Goal: Task Accomplishment & Management: Complete application form

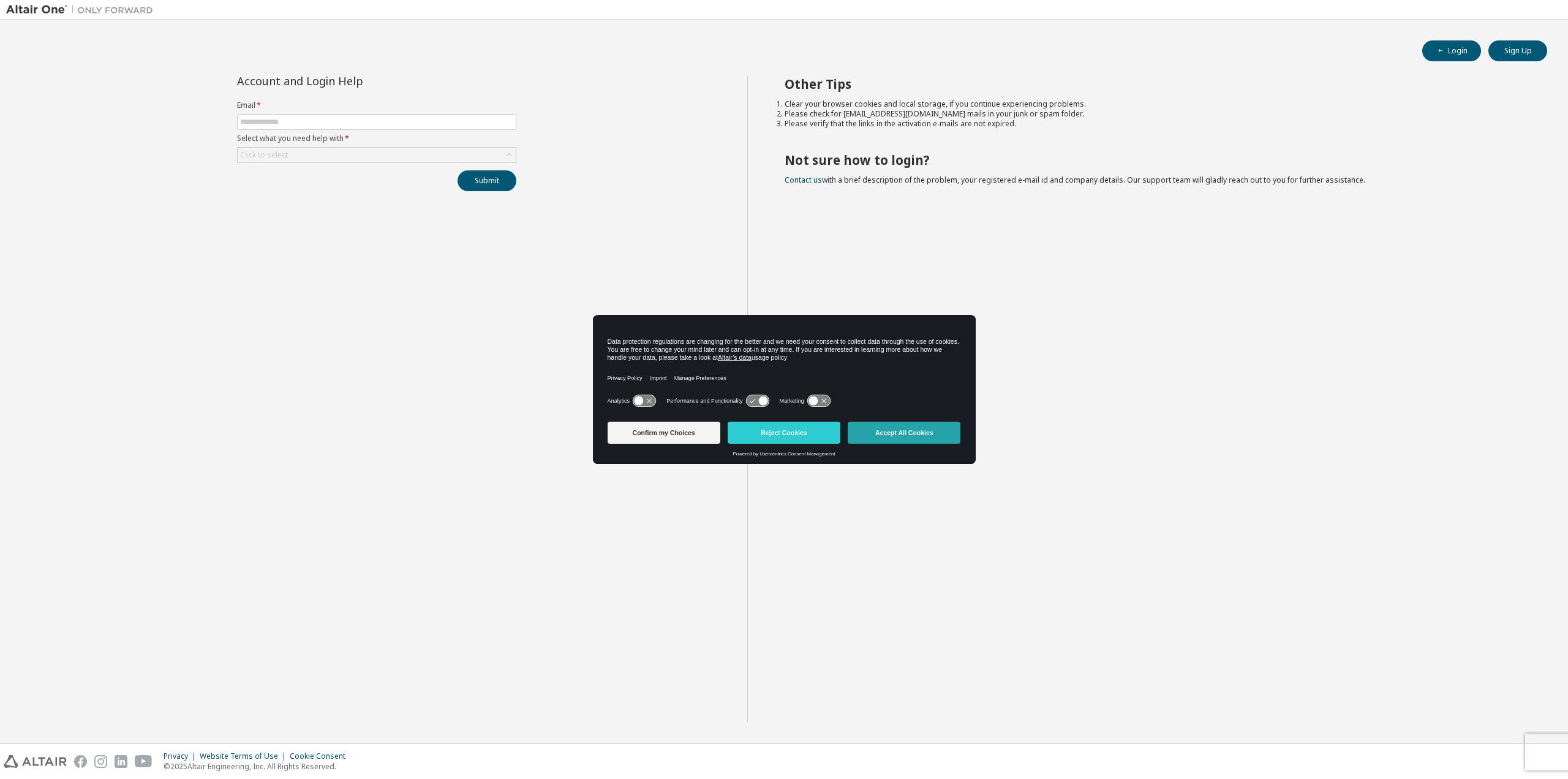
drag, startPoint x: 900, startPoint y: 430, endPoint x: 888, endPoint y: 423, distance: 13.9
click at [900, 430] on button "Accept All Cookies" at bounding box center [904, 432] width 113 height 22
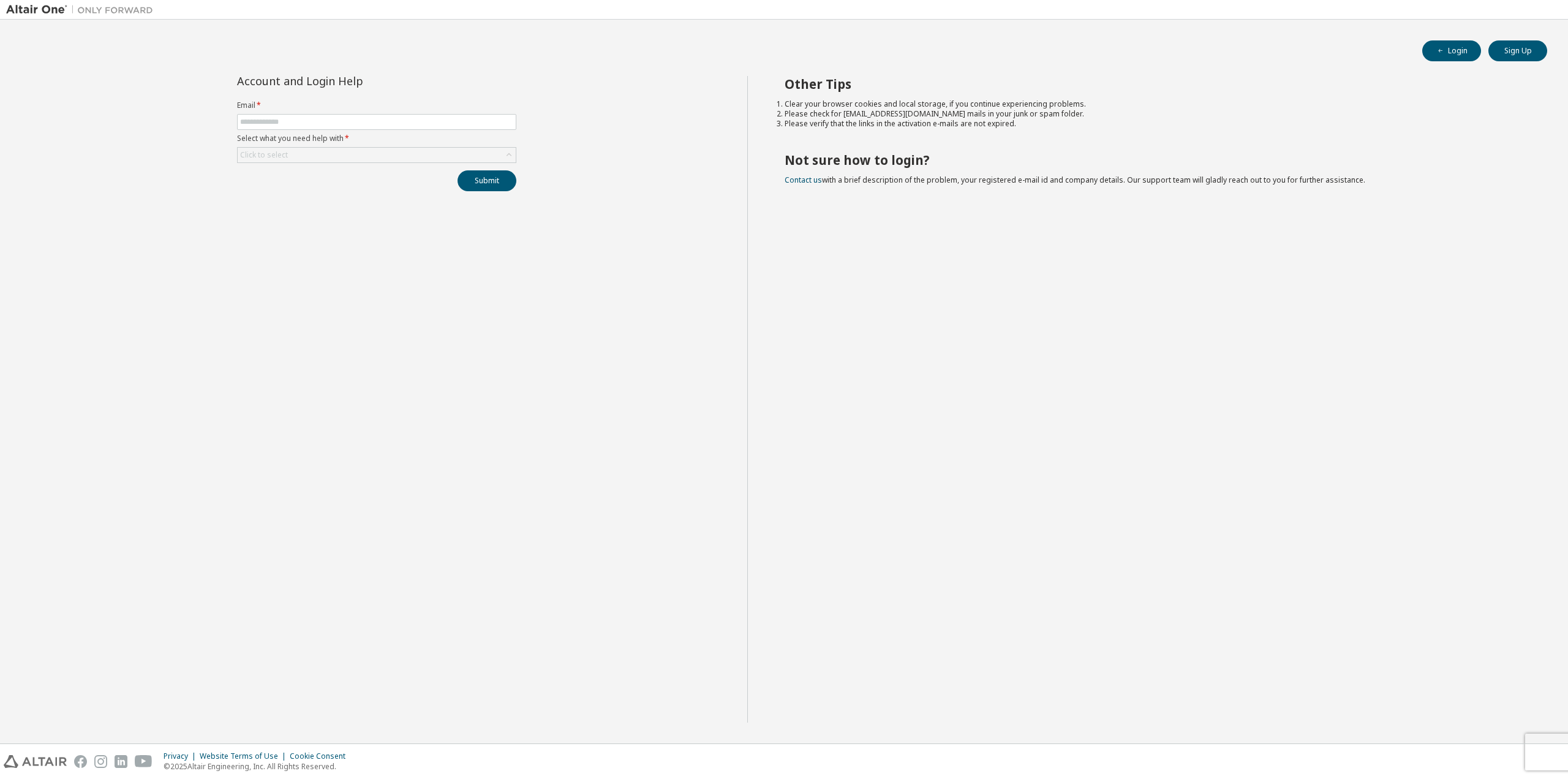
click at [820, 354] on div "Other Tips Clear your browser cookies and local storage, if you continue experi…" at bounding box center [1154, 399] width 815 height 646
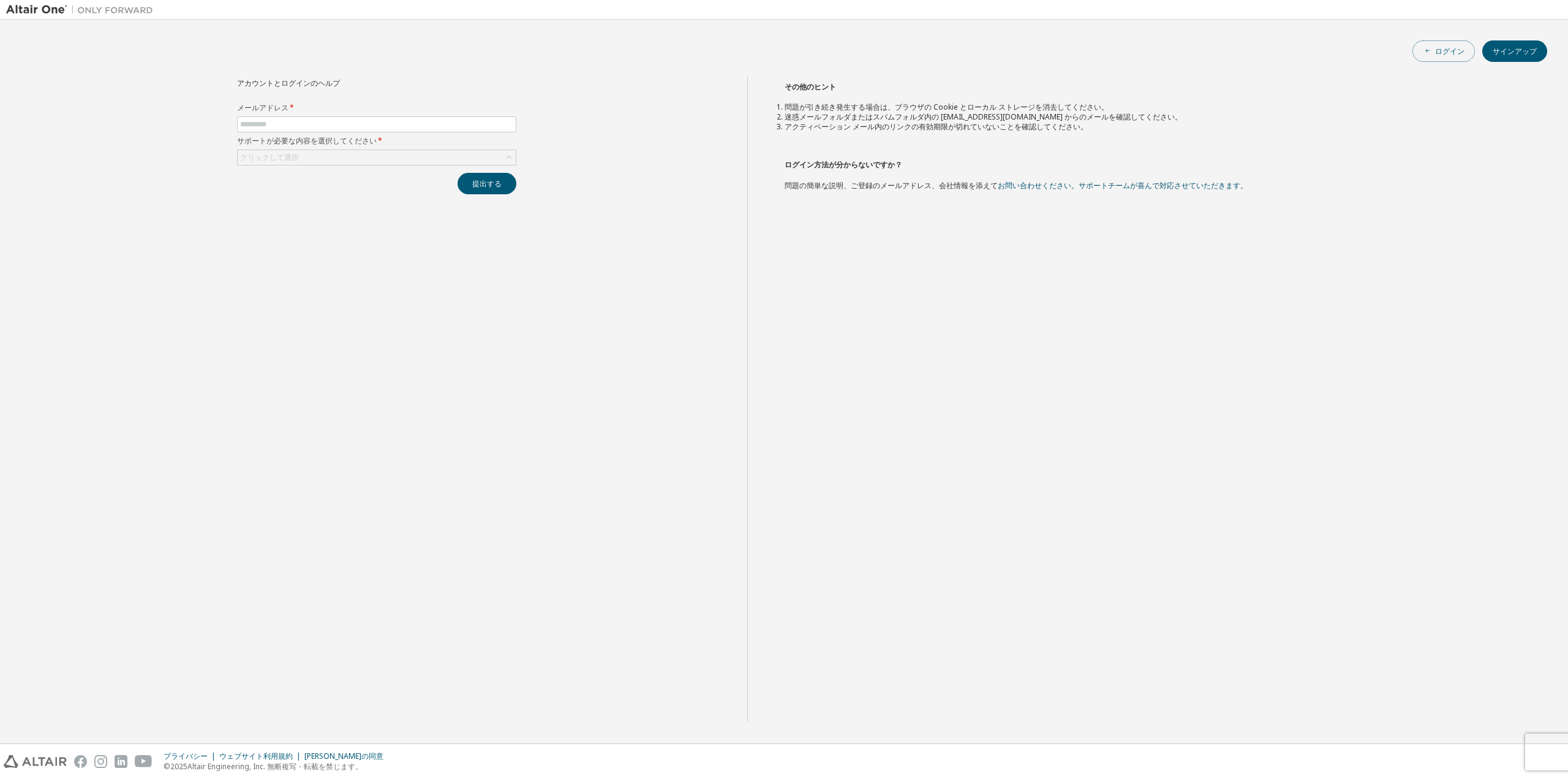
click at [1453, 55] on font "ログイン" at bounding box center [1449, 51] width 30 height 10
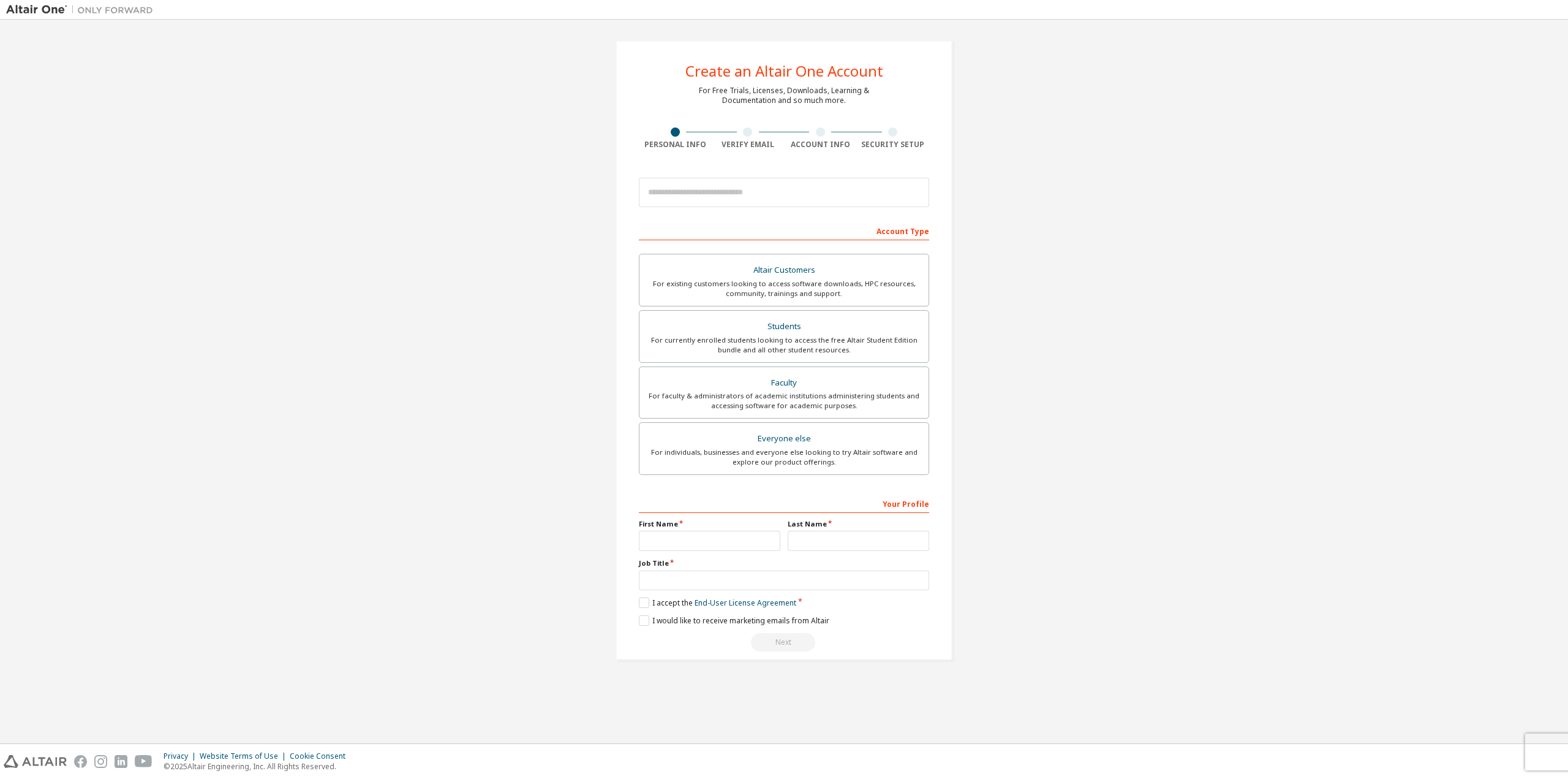
click at [577, 278] on div "Create an Altair One Account For Free Trials, Licenses, Downloads, Learning & D…" at bounding box center [784, 350] width 1556 height 649
drag, startPoint x: 577, startPoint y: 278, endPoint x: 574, endPoint y: 285, distance: 7.6
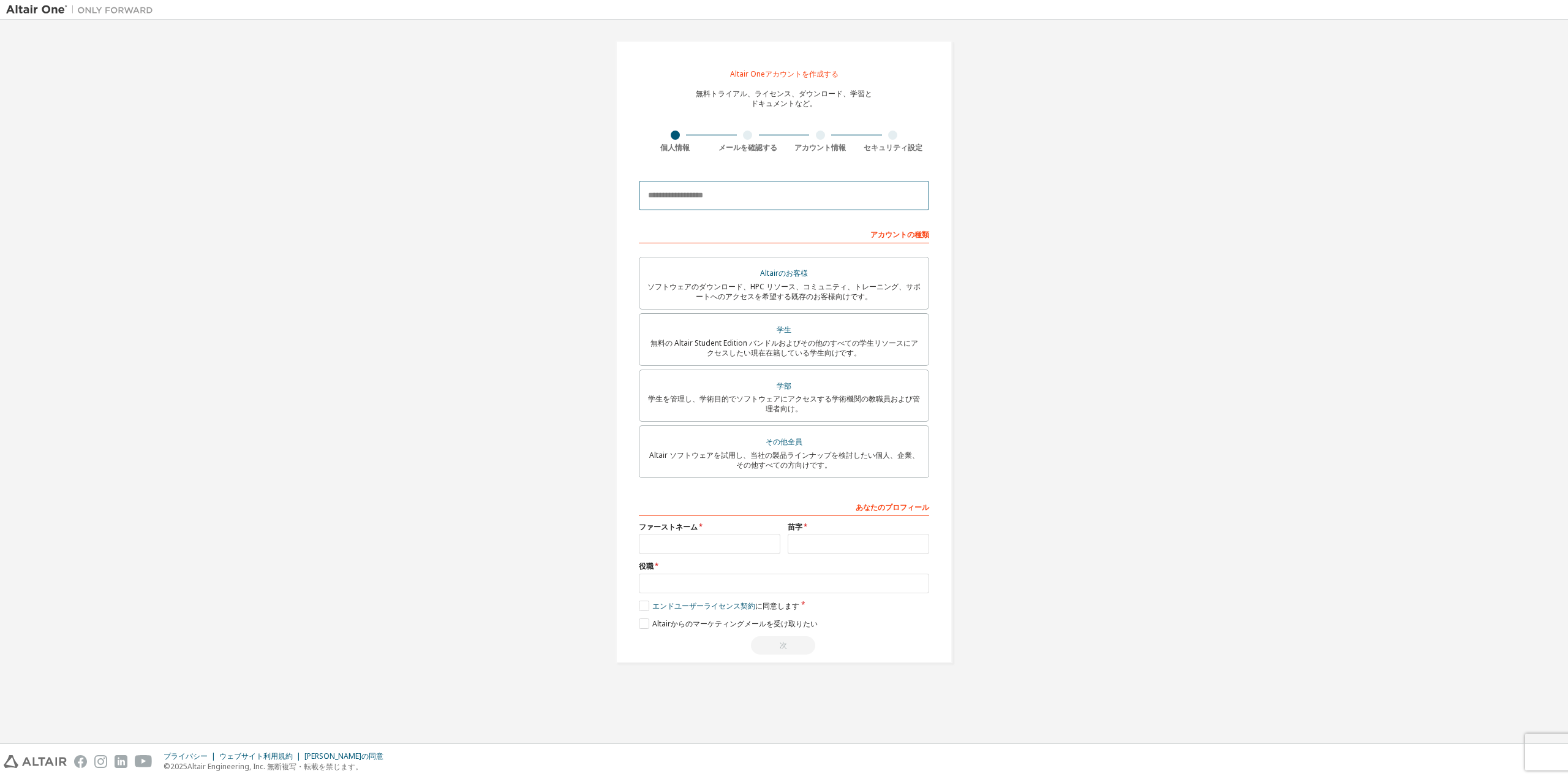
click at [857, 203] on input "email" at bounding box center [784, 195] width 290 height 30
